Goal: Complete application form

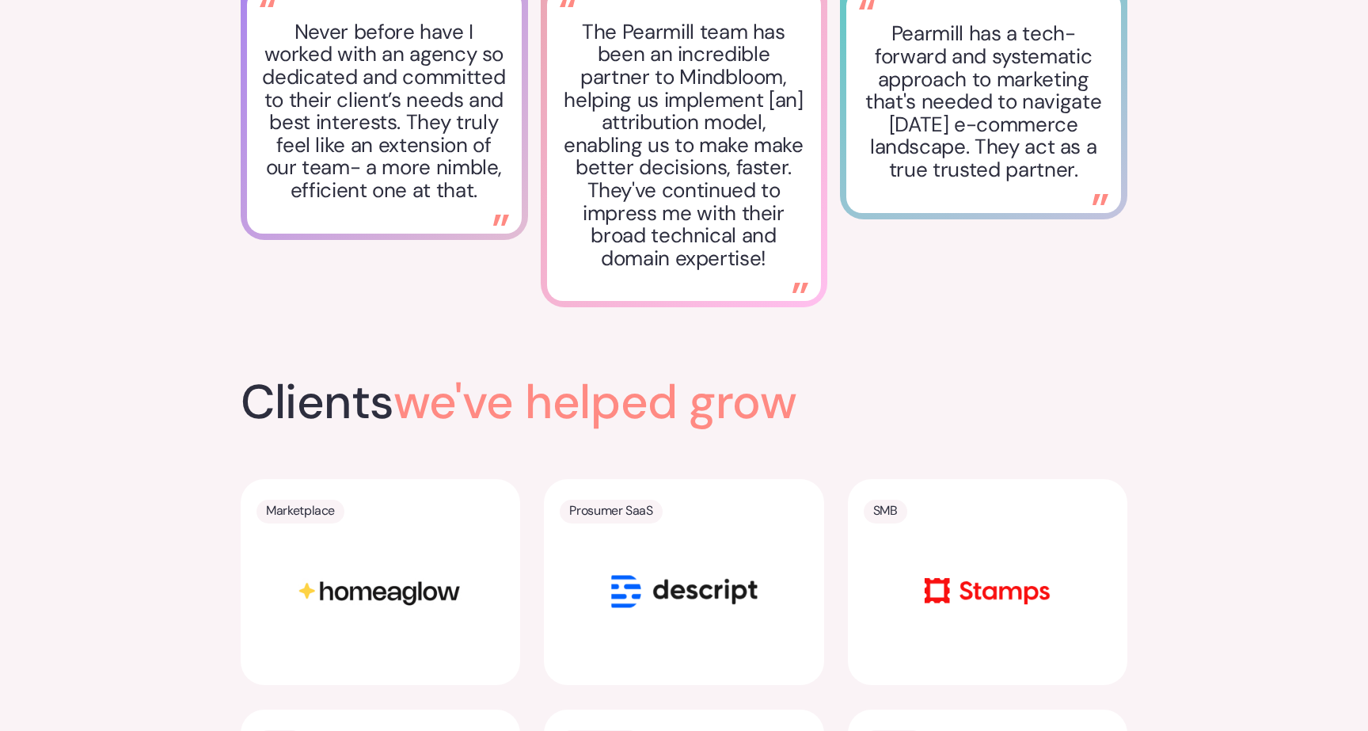
scroll to position [2819, 0]
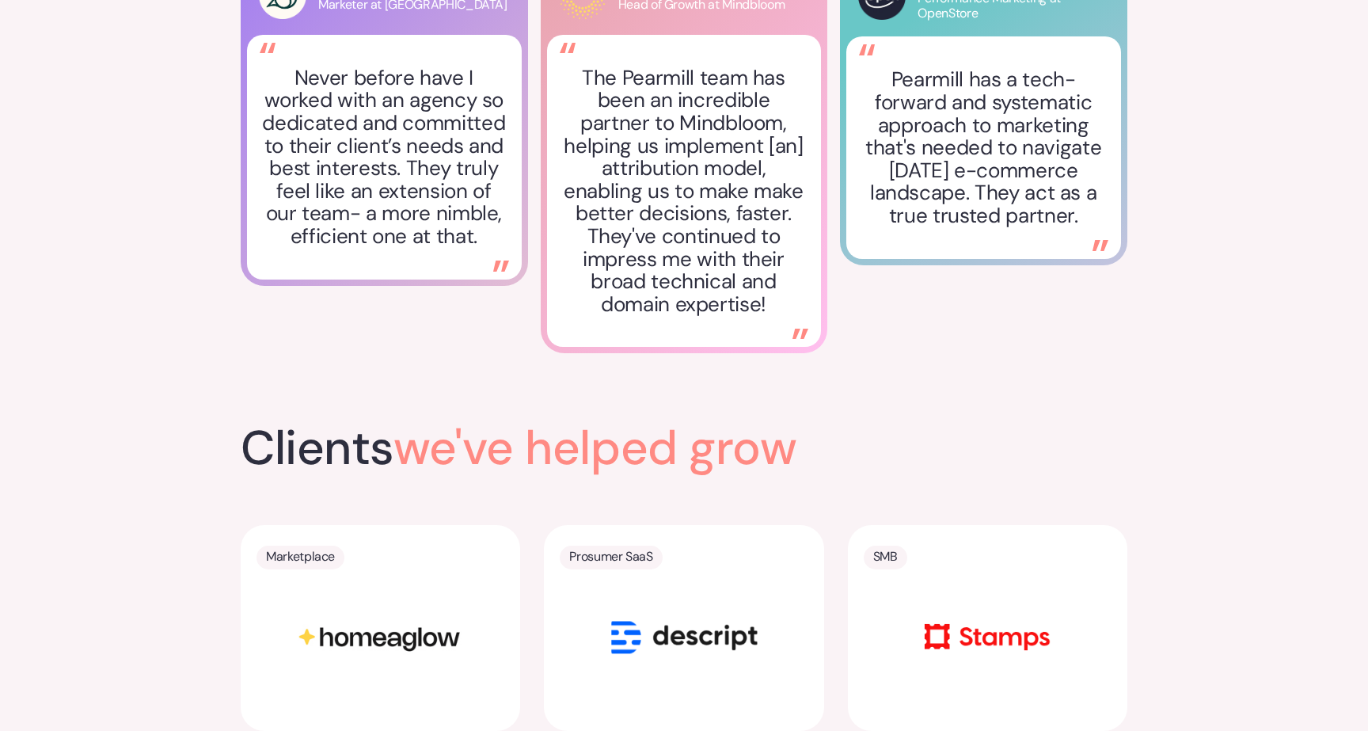
click at [673, 555] on div "Prosumer SaaS" at bounding box center [684, 628] width 248 height 165
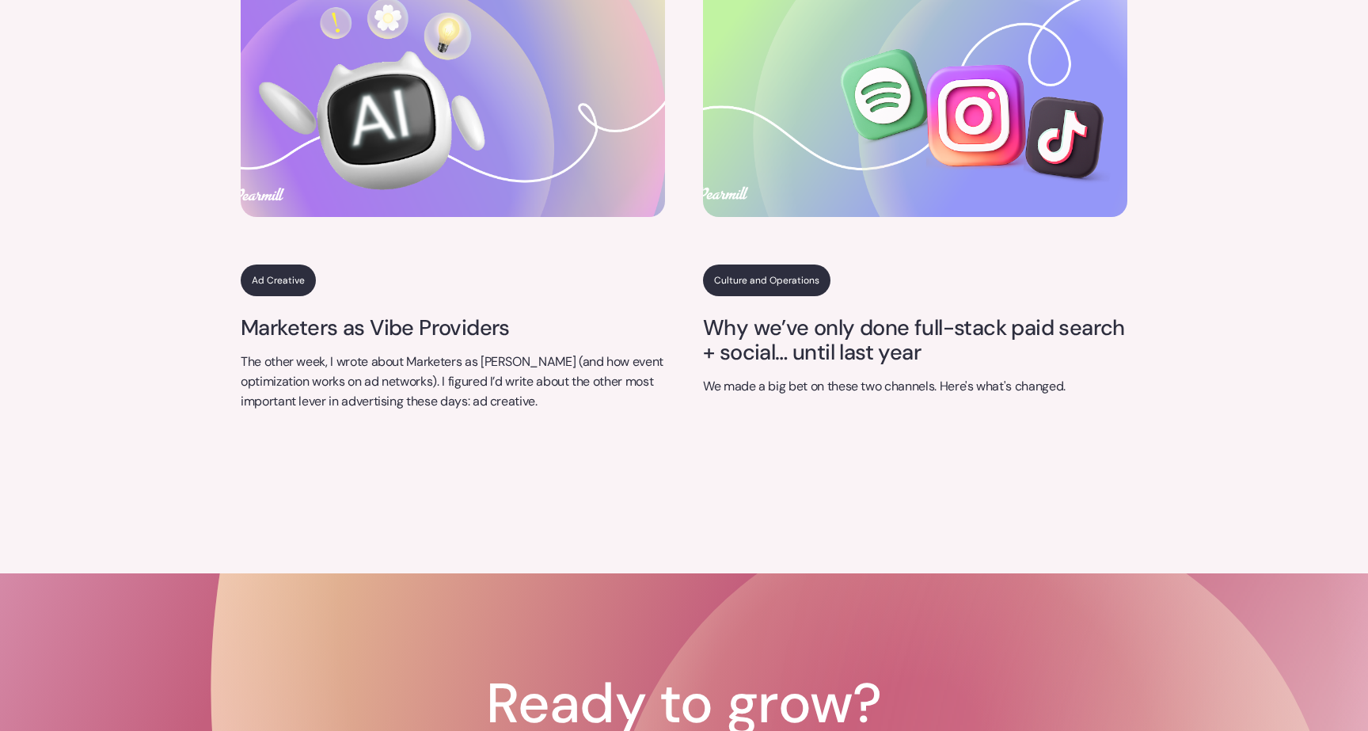
scroll to position [6614, 0]
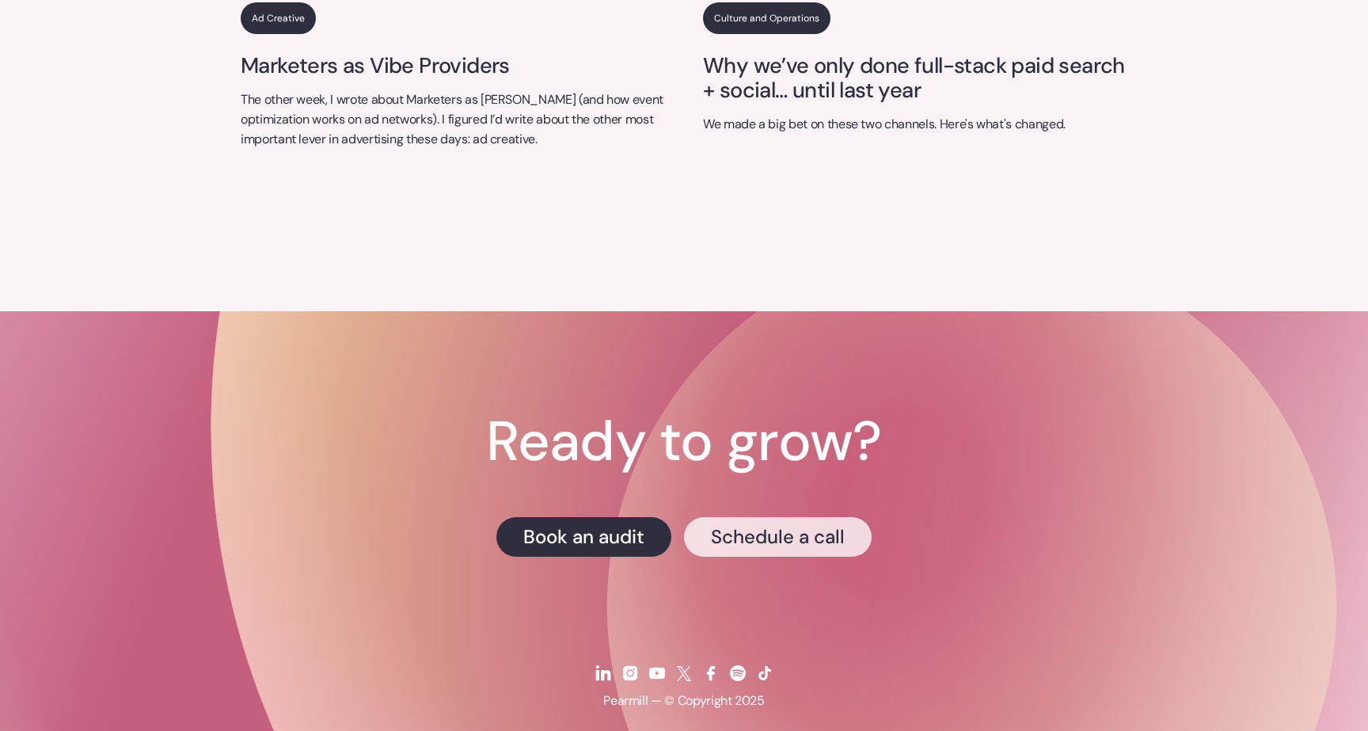
click at [709, 517] on link "Schedule a call" at bounding box center [778, 537] width 188 height 40
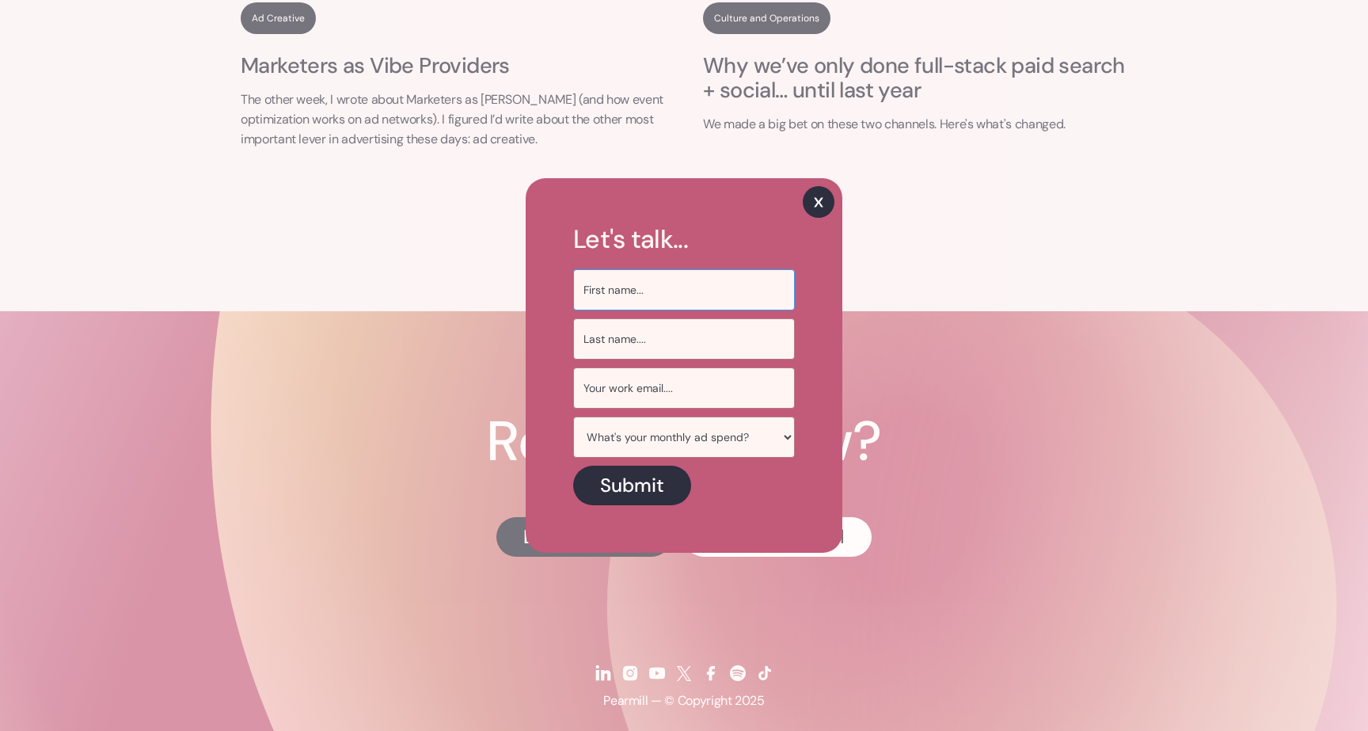
click at [690, 295] on input "Sign Up Email Form" at bounding box center [684, 289] width 222 height 41
type input "[PERSON_NAME]"
type input "[PERSON_NAME][EMAIL_ADDRESS][DOMAIN_NAME]"
click at [695, 434] on select "What's your monthly ad spend? < $50k / mo $50k-$100k / mo $100k - $500k / mo $5…" at bounding box center [684, 436] width 222 height 41
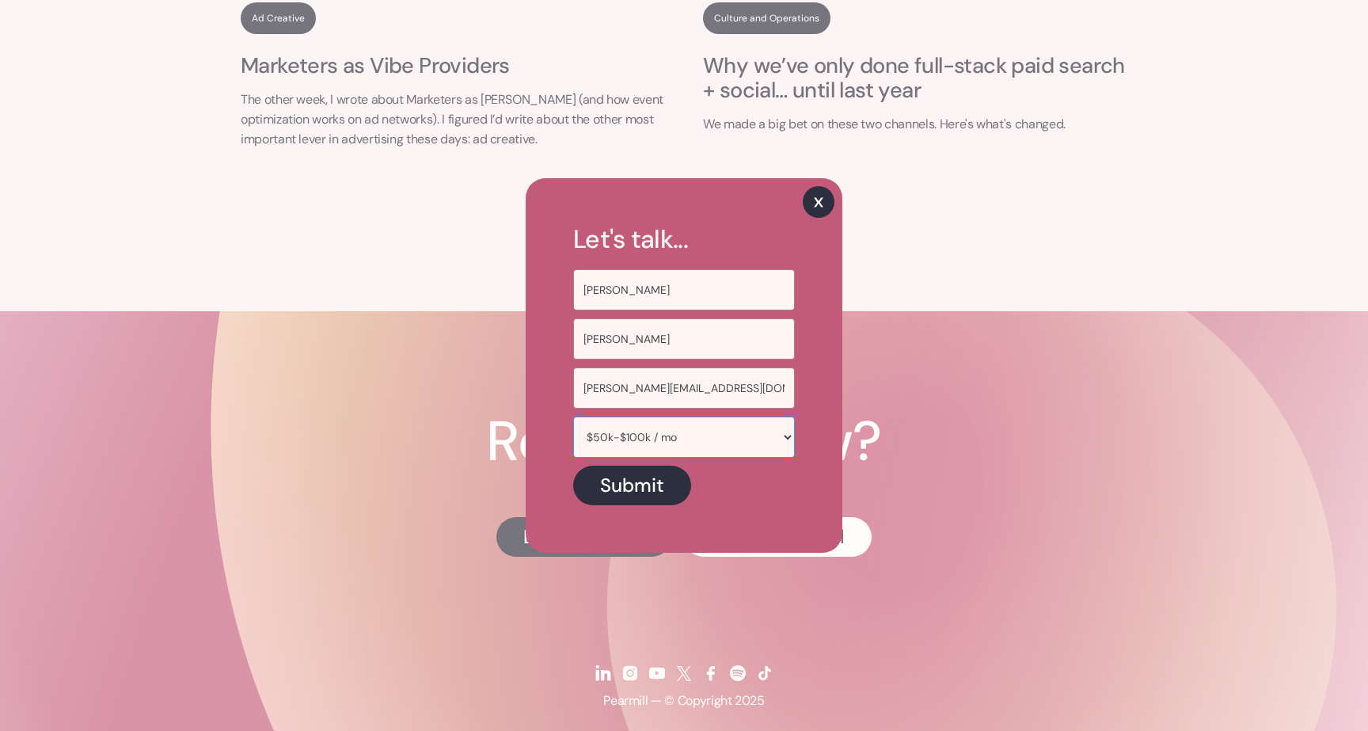
click at [573, 416] on select "What's your monthly ad spend? < $50k / mo $50k-$100k / mo $100k - $500k / mo $5…" at bounding box center [684, 436] width 222 height 41
click at [689, 453] on select "What's your monthly ad spend? < $50k / mo $50k-$100k / mo $100k - $500k / mo $5…" at bounding box center [684, 436] width 222 height 41
select select "$100k - $500k / mo"
click at [573, 416] on select "What's your monthly ad spend? < $50k / mo $50k-$100k / mo $100k - $500k / mo $5…" at bounding box center [684, 436] width 222 height 41
click at [628, 496] on input "Submit" at bounding box center [632, 486] width 118 height 40
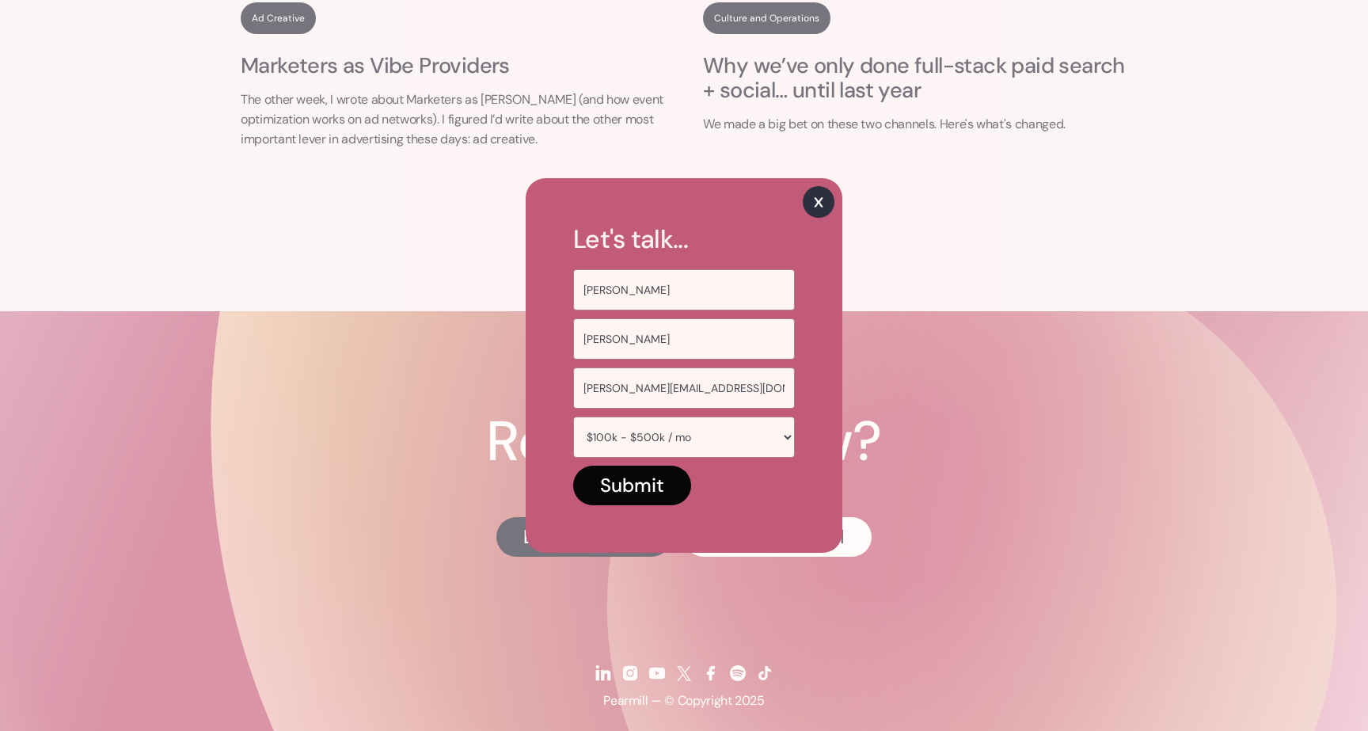
type input "Please wait..."
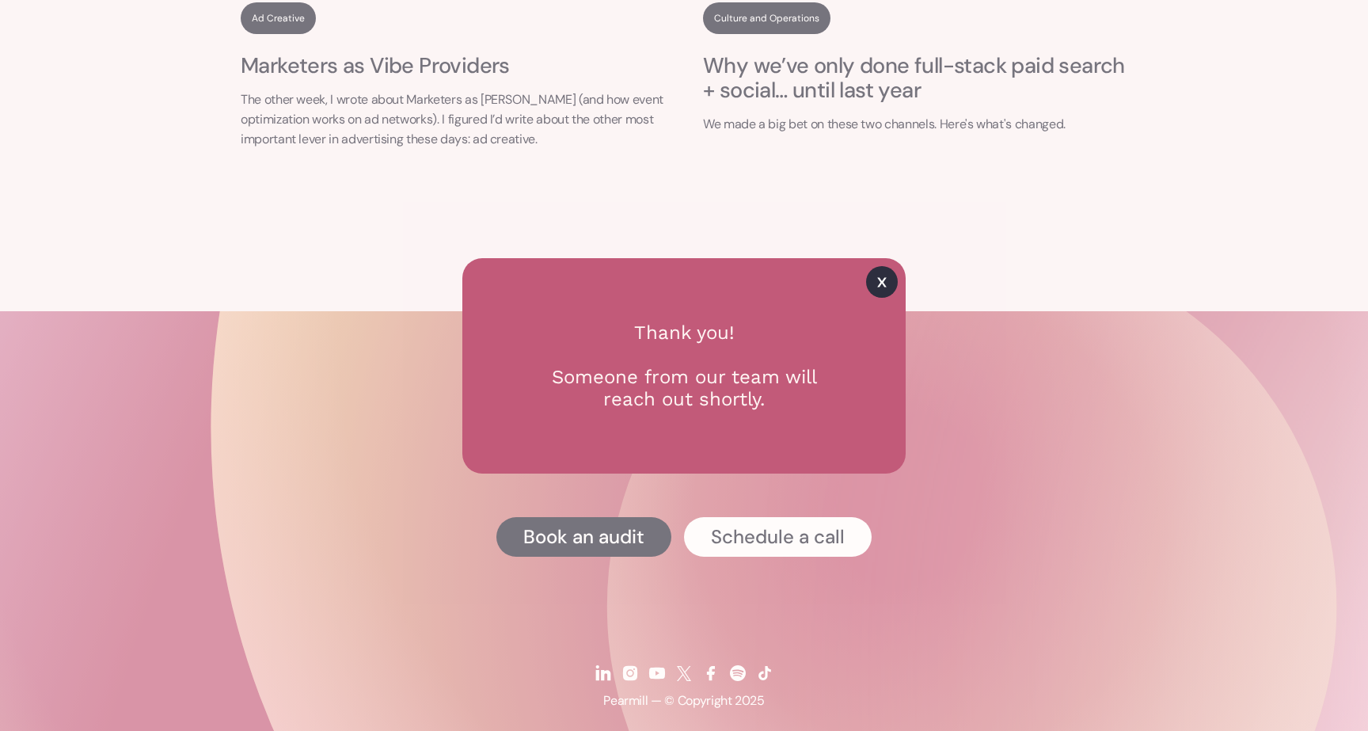
click at [884, 279] on img at bounding box center [882, 282] width 32 height 32
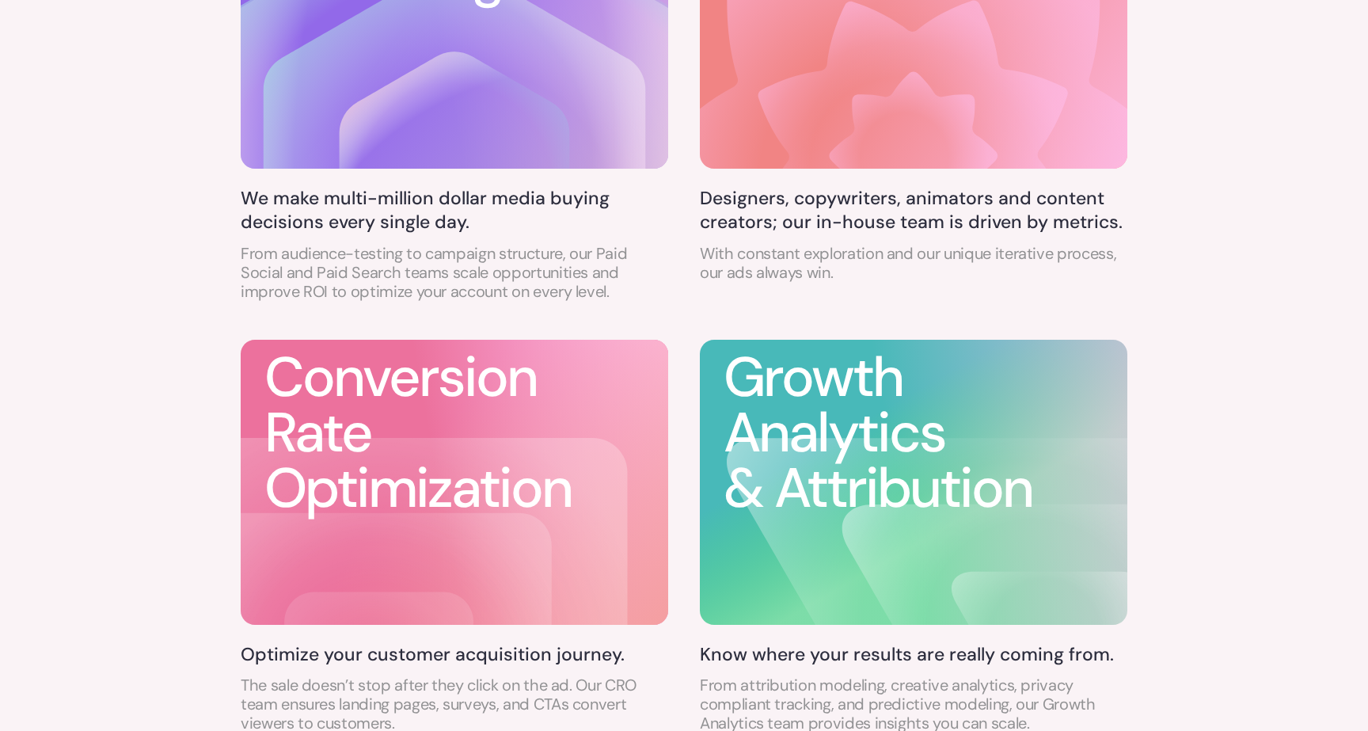
scroll to position [0, 0]
